Goal: Use online tool/utility: Utilize a website feature to perform a specific function

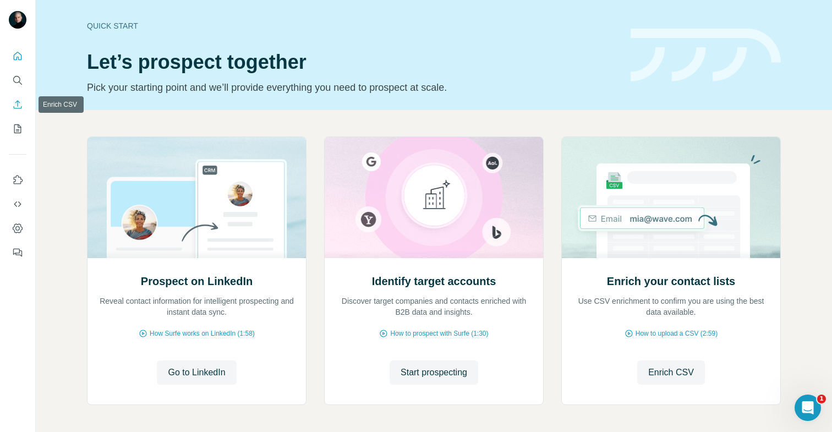
click at [18, 106] on icon "Enrich CSV" at bounding box center [17, 104] width 11 height 11
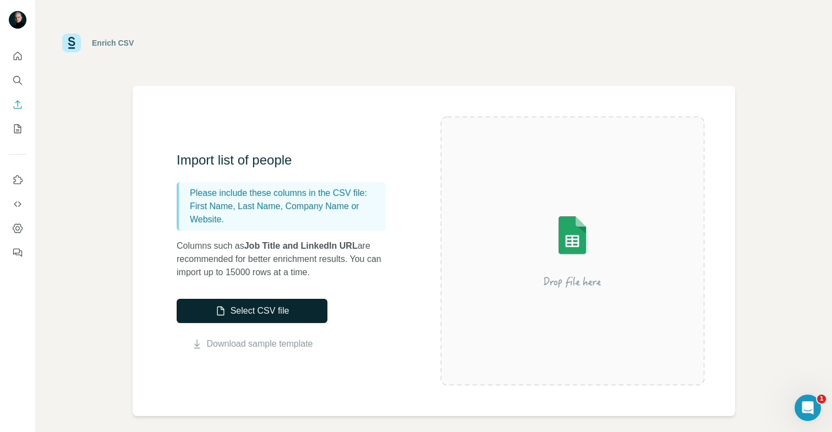
click at [245, 306] on button "Select CSV file" at bounding box center [252, 311] width 151 height 24
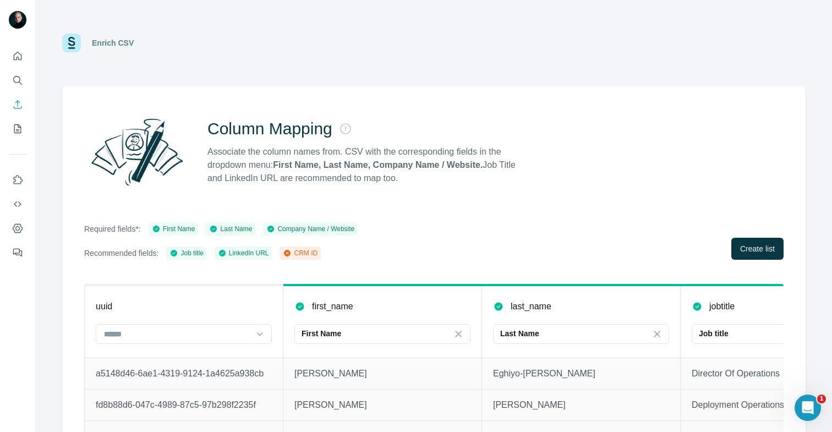
scroll to position [40, 0]
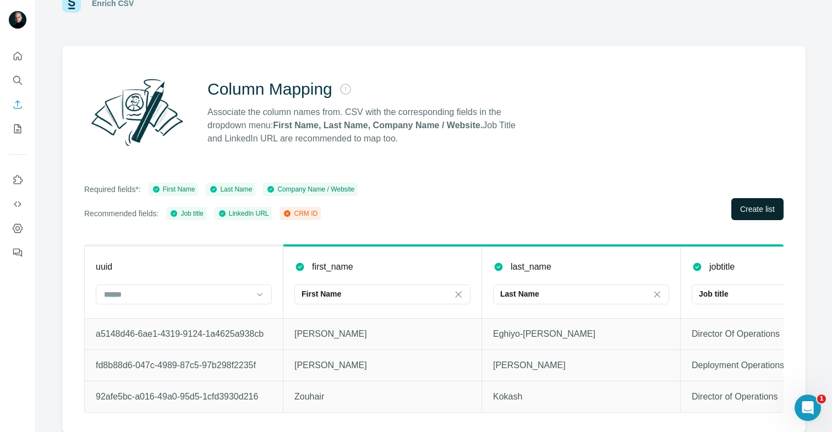
click at [755, 210] on span "Create list" at bounding box center [757, 209] width 35 height 11
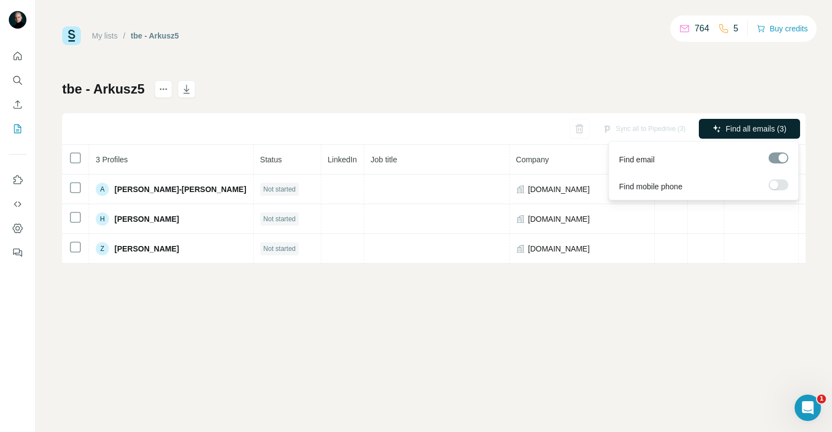
click at [720, 130] on button "Find all emails (3)" at bounding box center [749, 129] width 101 height 20
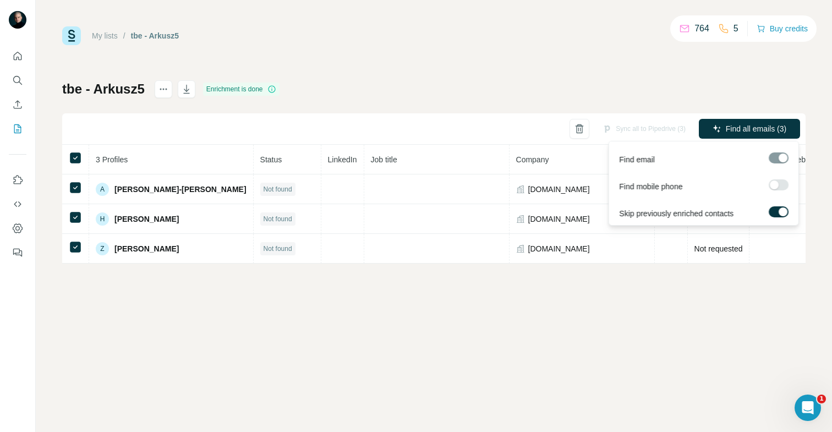
click at [780, 155] on div at bounding box center [779, 157] width 20 height 11
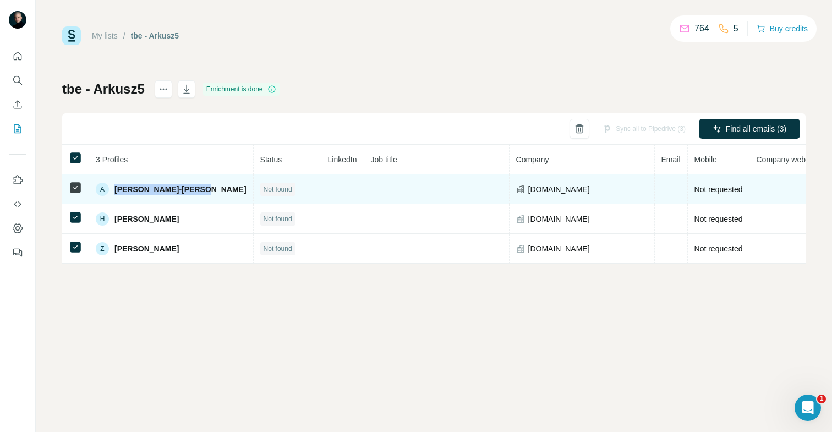
drag, startPoint x: 198, startPoint y: 190, endPoint x: 115, endPoint y: 188, distance: 83.1
click at [115, 188] on td "A [PERSON_NAME]-[PERSON_NAME]" at bounding box center [171, 189] width 165 height 30
copy span "[PERSON_NAME]-[PERSON_NAME]"
